Goal: Obtain resource: Obtain resource

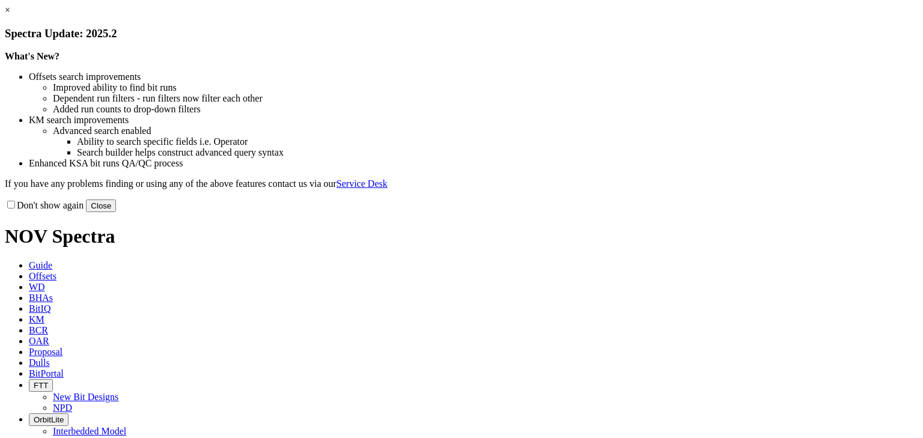
click at [10, 15] on link "×" at bounding box center [7, 10] width 5 height 10
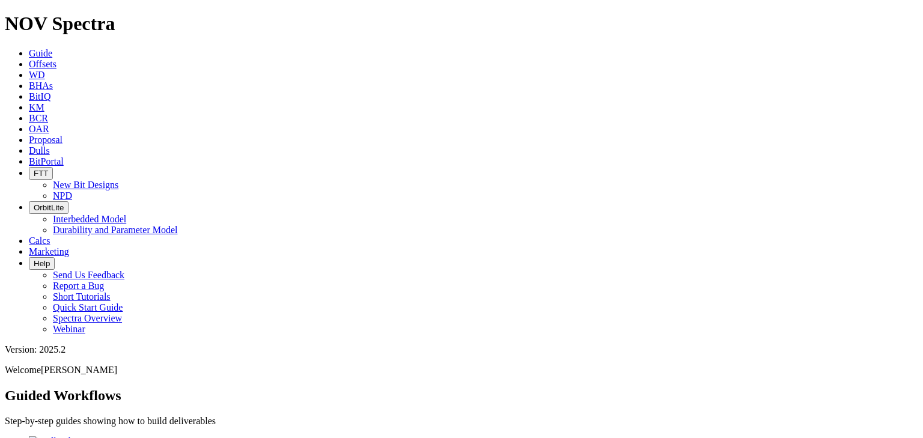
click at [50, 145] on span "Dulls" at bounding box center [39, 150] width 21 height 10
click at [111, 427] on input "text" at bounding box center [58, 433] width 106 height 13
click at [118, 436] on icon "submit" at bounding box center [118, 436] width 0 height 0
click at [111, 427] on input "a321700" at bounding box center [58, 433] width 106 height 13
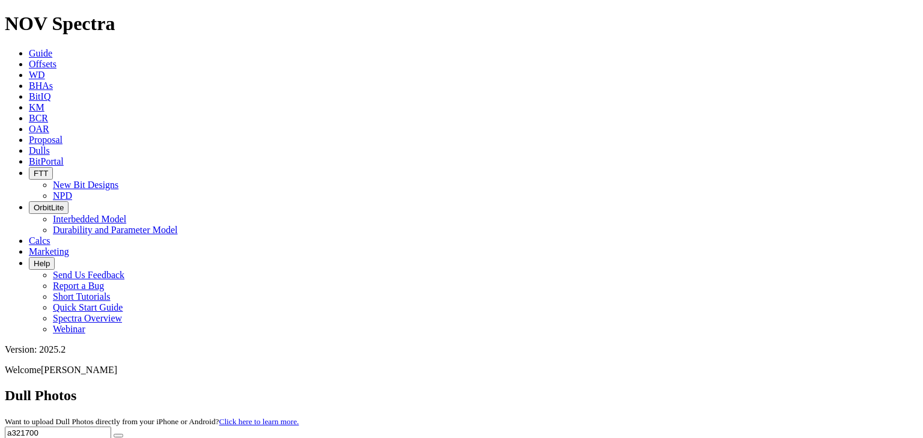
click at [111, 427] on input "a321700" at bounding box center [58, 433] width 106 height 13
type input "a318894"
click at [118, 436] on icon "submit" at bounding box center [118, 436] width 0 height 0
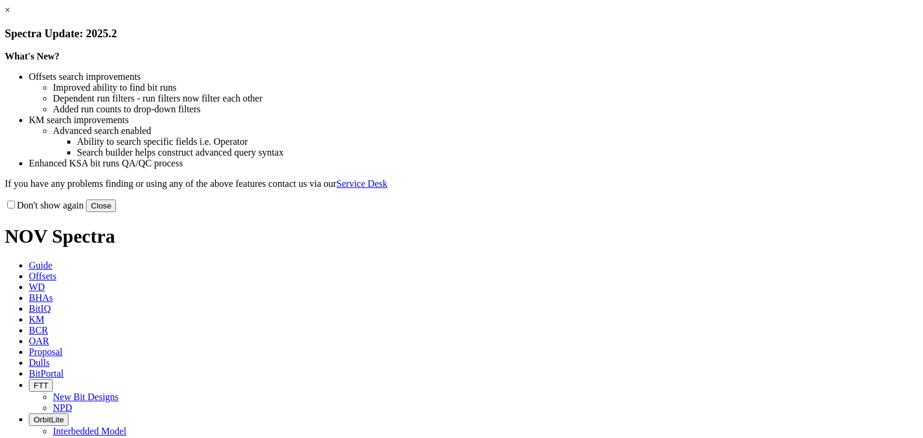
drag, startPoint x: 702, startPoint y: 109, endPoint x: 693, endPoint y: 111, distance: 9.2
drag, startPoint x: 693, startPoint y: 111, endPoint x: 723, endPoint y: 95, distance: 34.7
click at [10, 15] on link "×" at bounding box center [7, 10] width 5 height 10
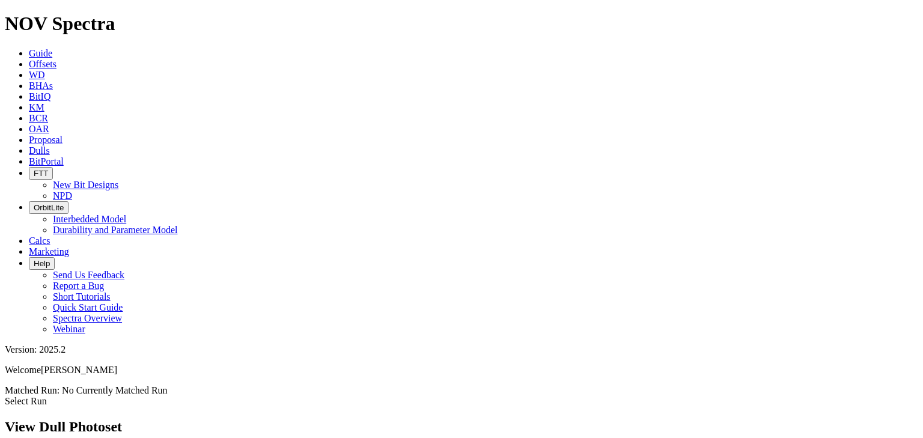
scroll to position [385, 0]
drag, startPoint x: 454, startPoint y: 176, endPoint x: 464, endPoint y: 157, distance: 21.5
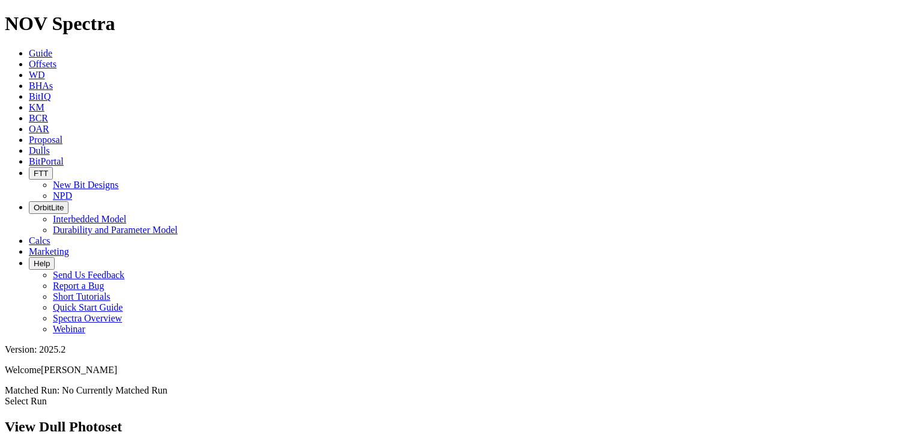
scroll to position [0, 0]
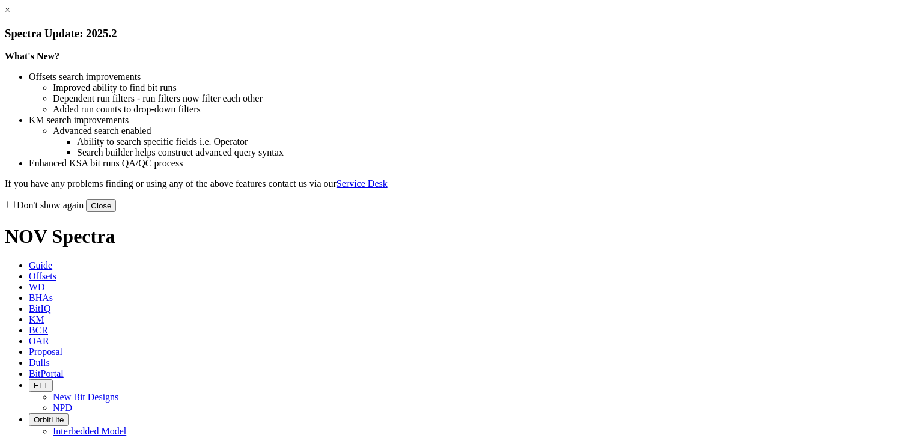
click at [116, 212] on button "Close" at bounding box center [101, 205] width 30 height 13
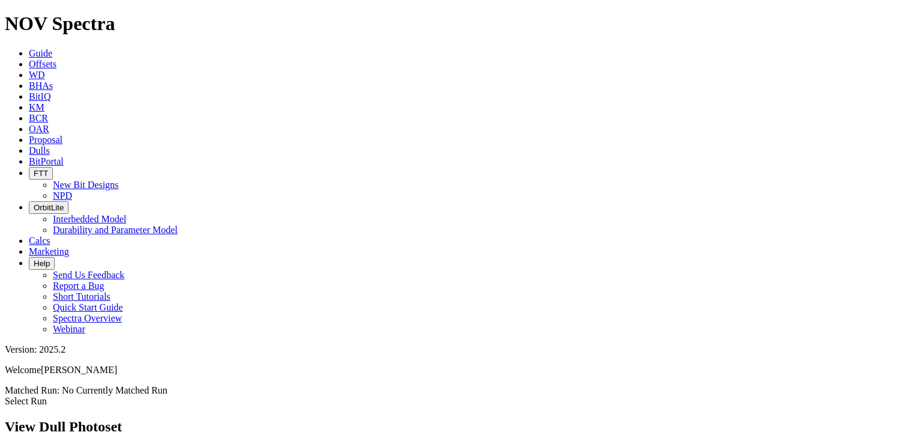
scroll to position [481, 0]
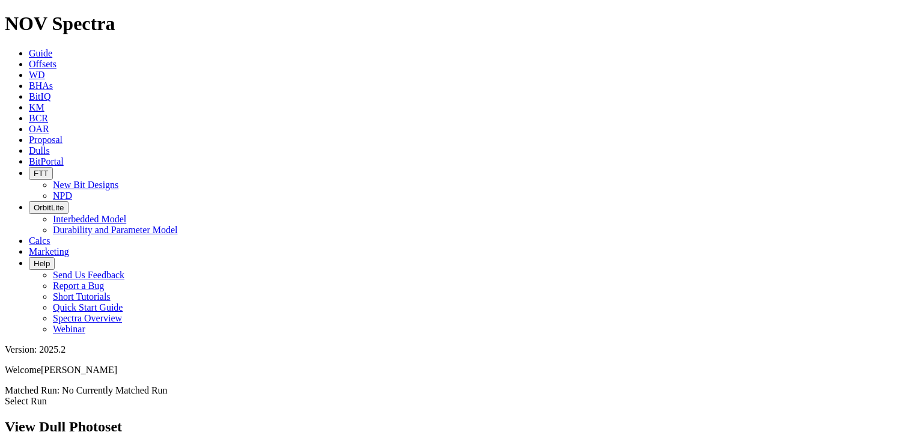
scroll to position [1442, 0]
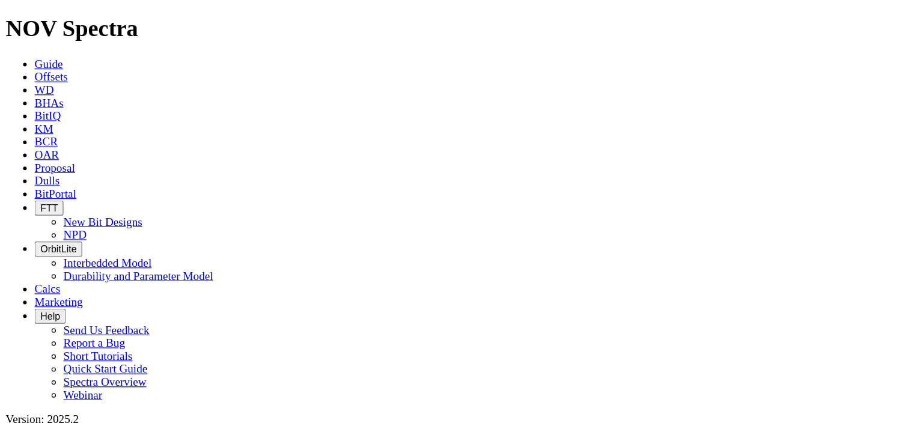
scroll to position [552, 0]
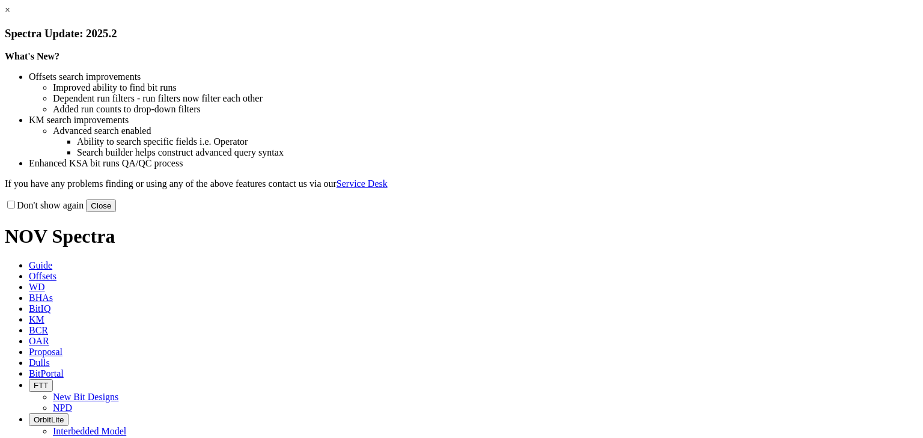
click at [10, 15] on link "×" at bounding box center [7, 10] width 5 height 10
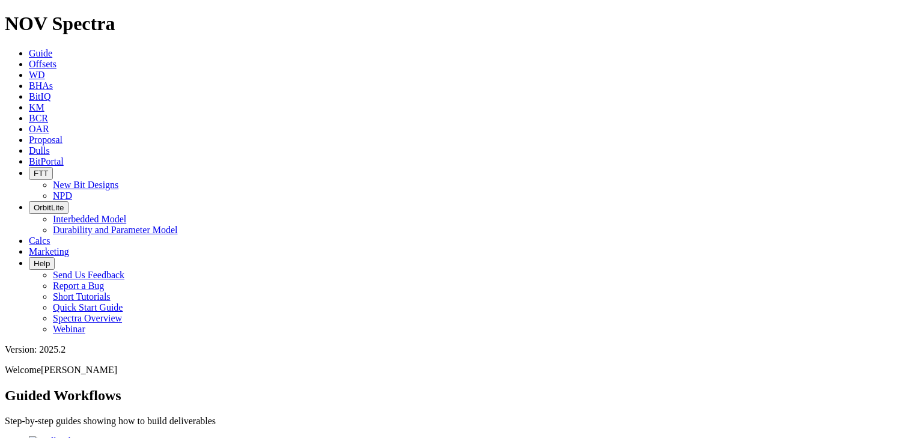
click at [29, 59] on icon at bounding box center [29, 64] width 0 height 10
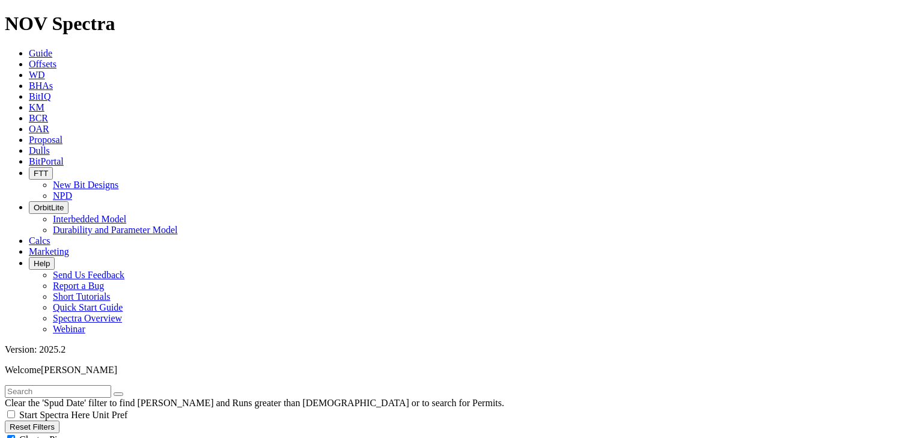
click at [99, 385] on input "text" at bounding box center [58, 391] width 106 height 13
type input "tambora"
click at [126, 392] on button "submit" at bounding box center [131, 394] width 10 height 4
radio input "true"
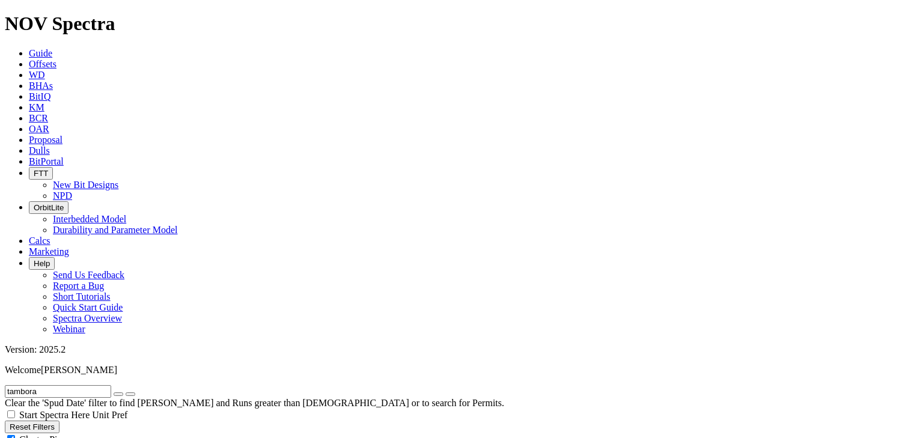
radio input "false"
radio input "true"
click at [84, 385] on input "tambora" at bounding box center [58, 391] width 106 height 13
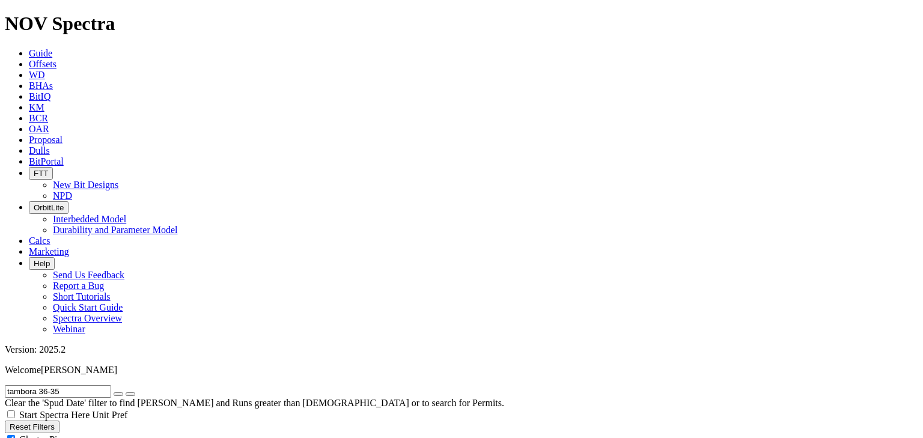
type input "tambora 36-35"
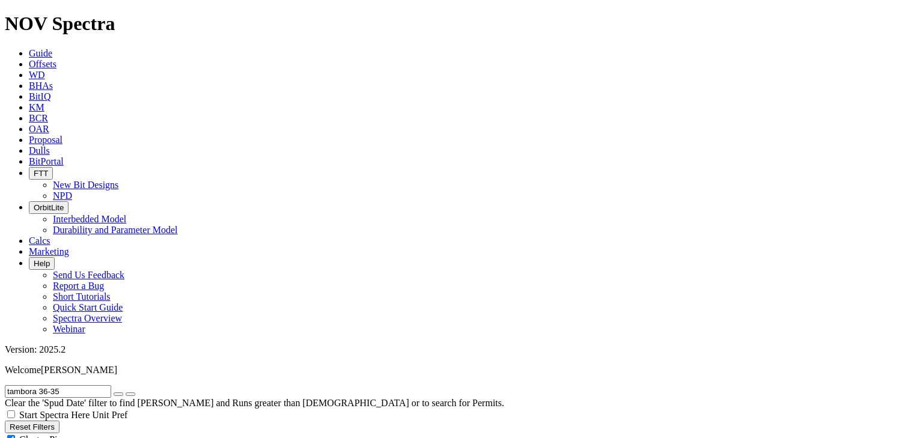
scroll to position [55, 0]
click at [88, 385] on input "tambora 36-35" at bounding box center [58, 391] width 106 height 13
type input "serpentine"
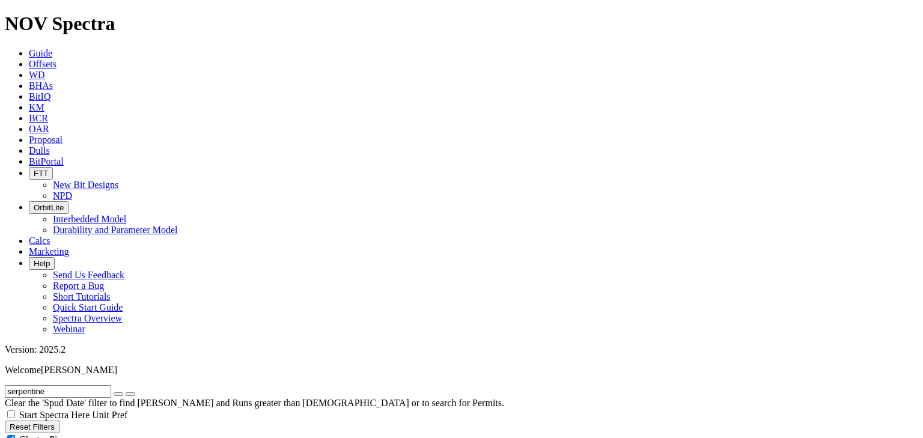
click at [126, 392] on button "submit" at bounding box center [131, 394] width 10 height 4
radio input "true"
radio input "false"
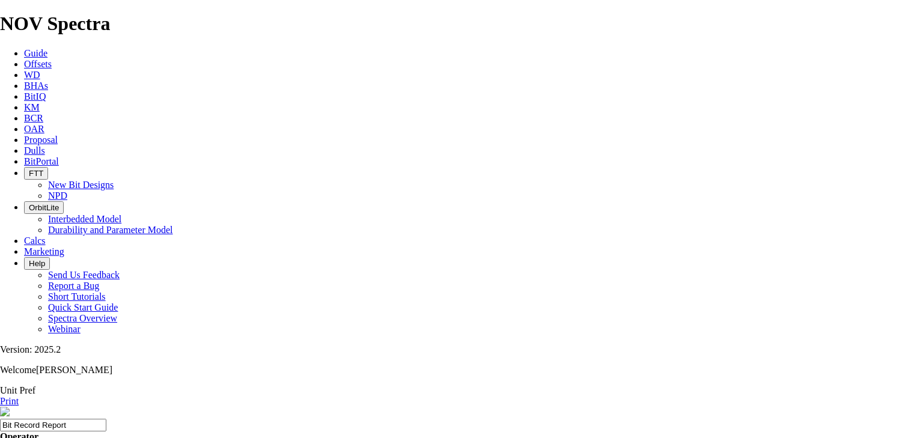
click at [52, 59] on link "Offsets" at bounding box center [38, 64] width 28 height 10
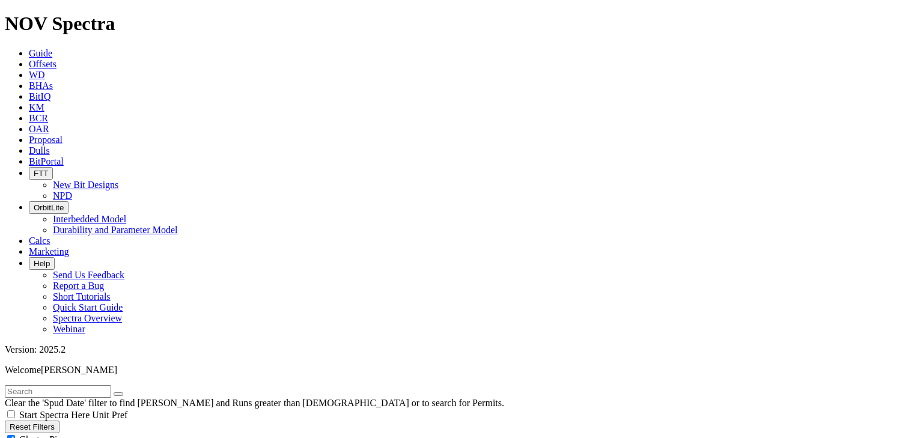
click at [109, 385] on input "text" at bounding box center [58, 391] width 106 height 13
type input "tambora"
radio input "true"
radio input "false"
